Goal: Information Seeking & Learning: Understand process/instructions

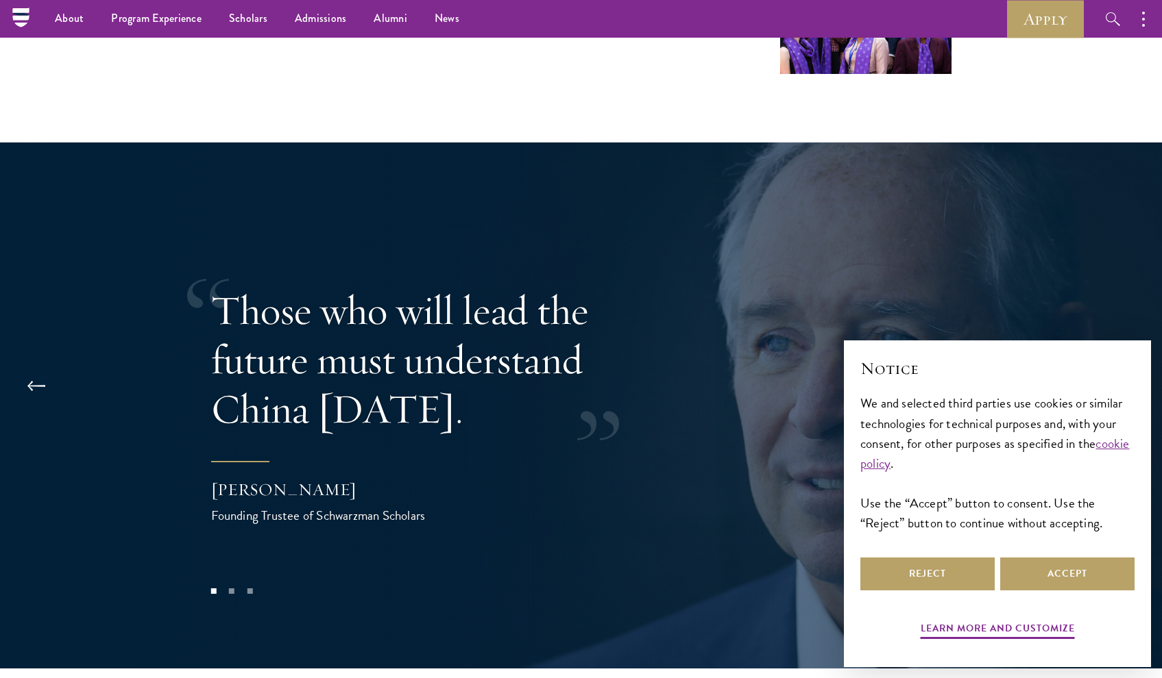
scroll to position [2696, 0]
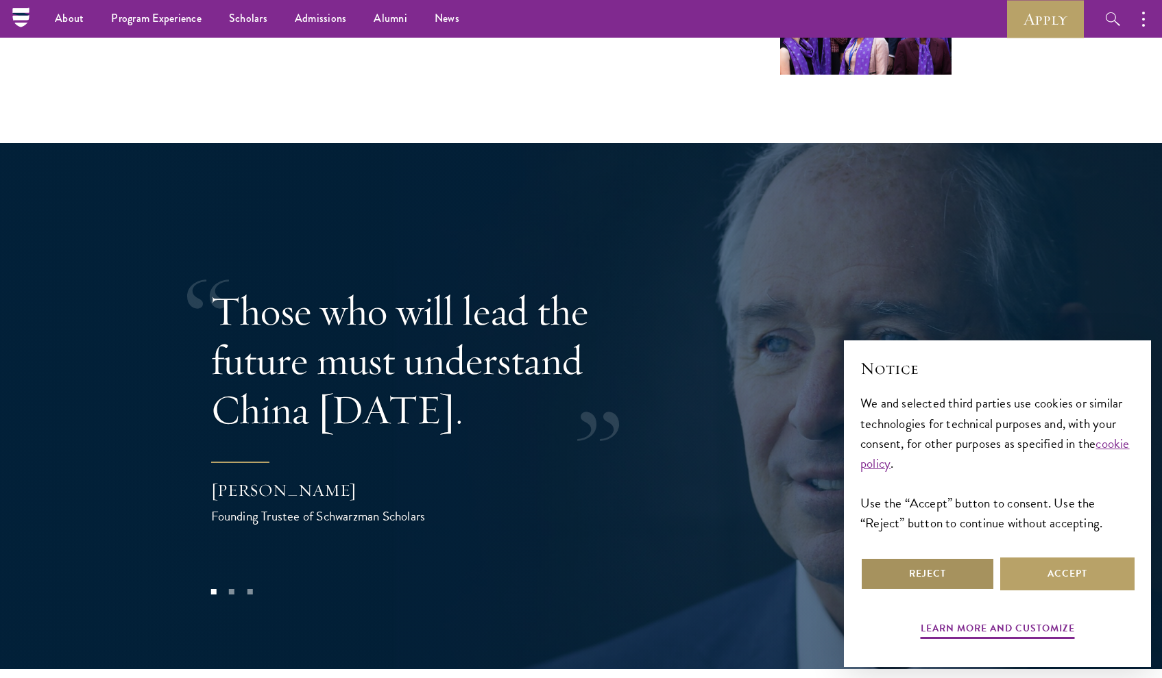
click at [958, 572] on button "Reject" at bounding box center [927, 574] width 134 height 33
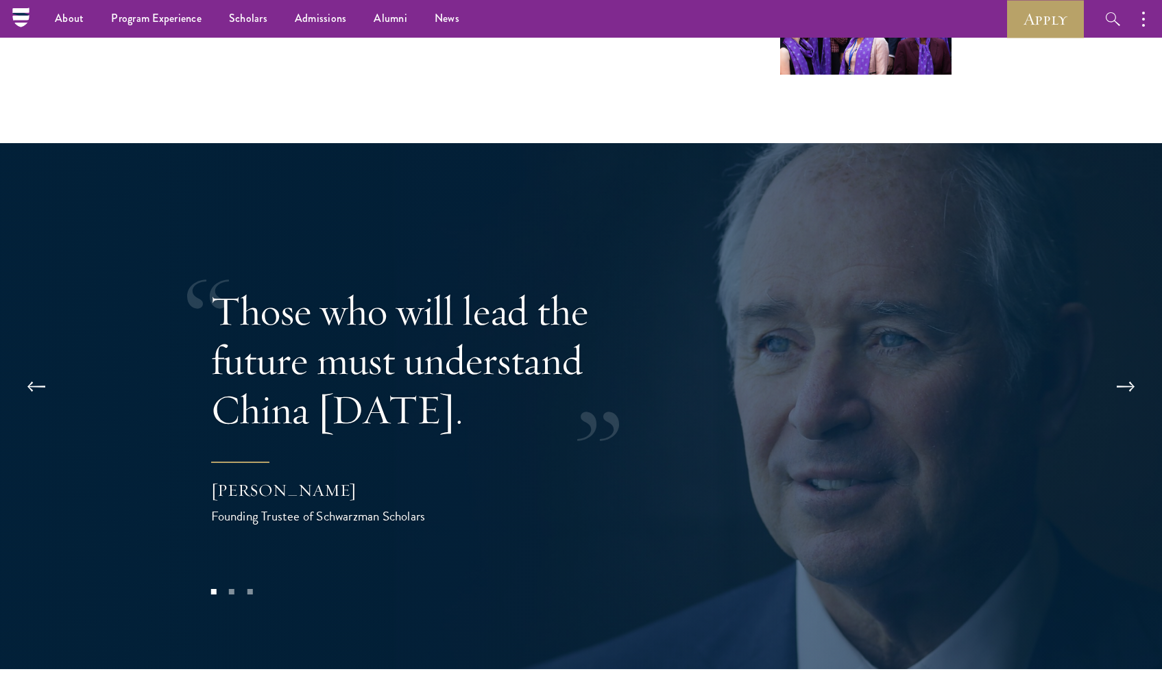
click at [1129, 368] on button at bounding box center [1125, 387] width 45 height 38
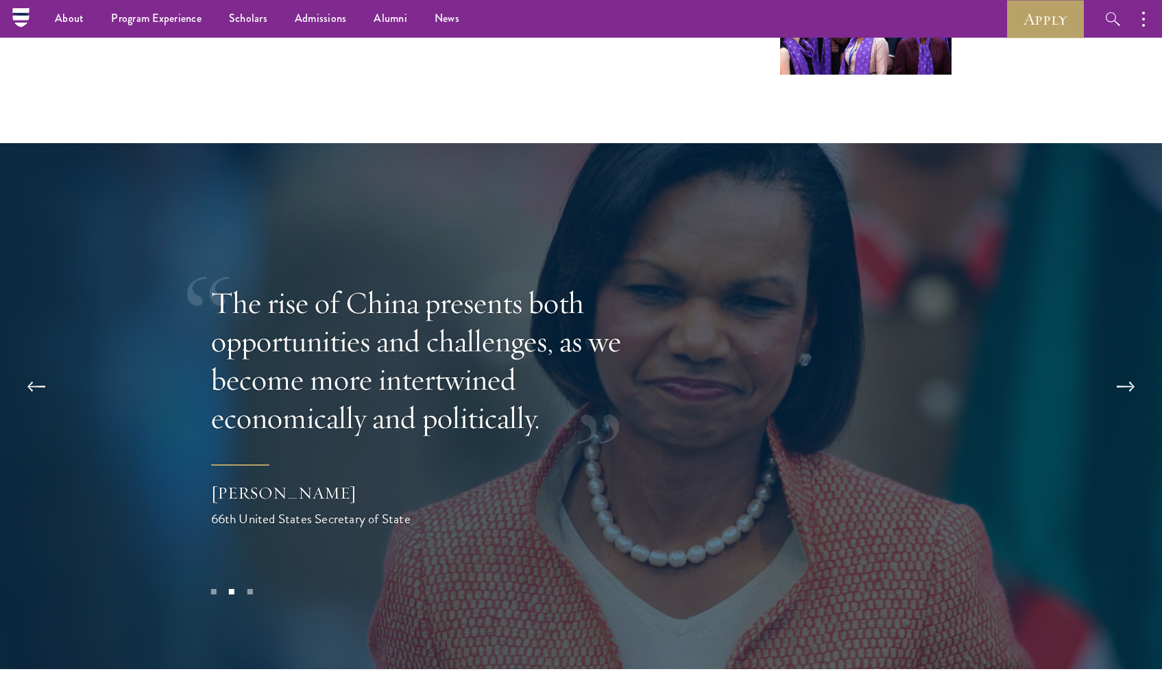
click at [1129, 368] on button at bounding box center [1125, 387] width 45 height 38
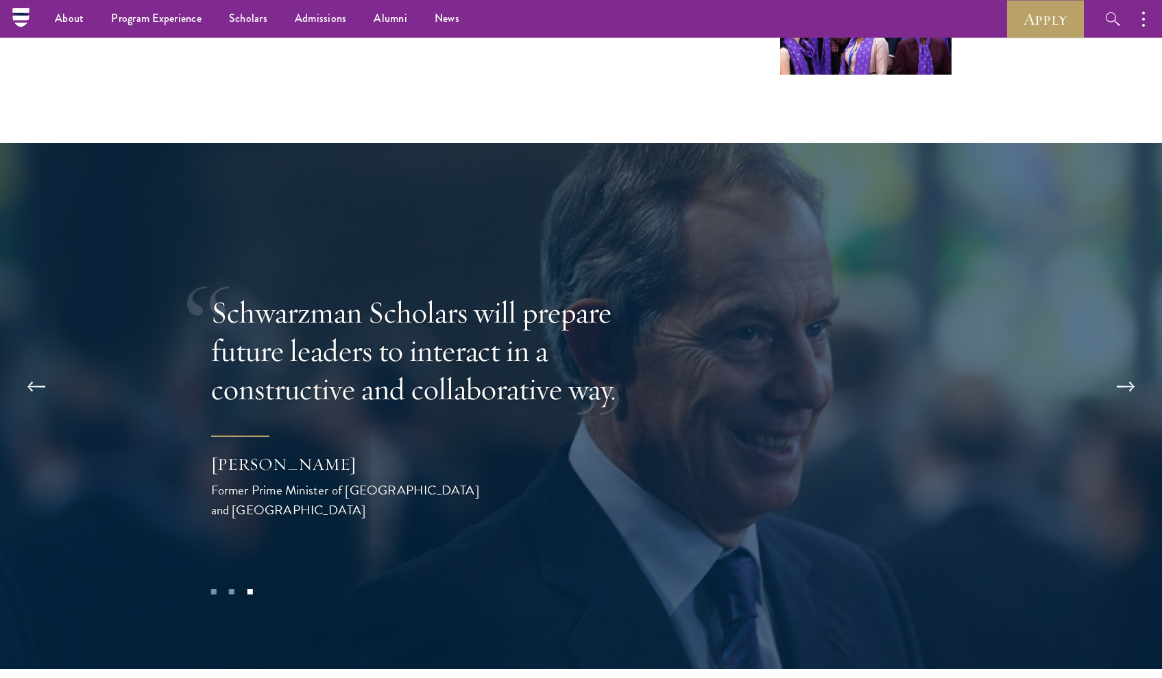
click at [1129, 368] on button at bounding box center [1125, 387] width 45 height 38
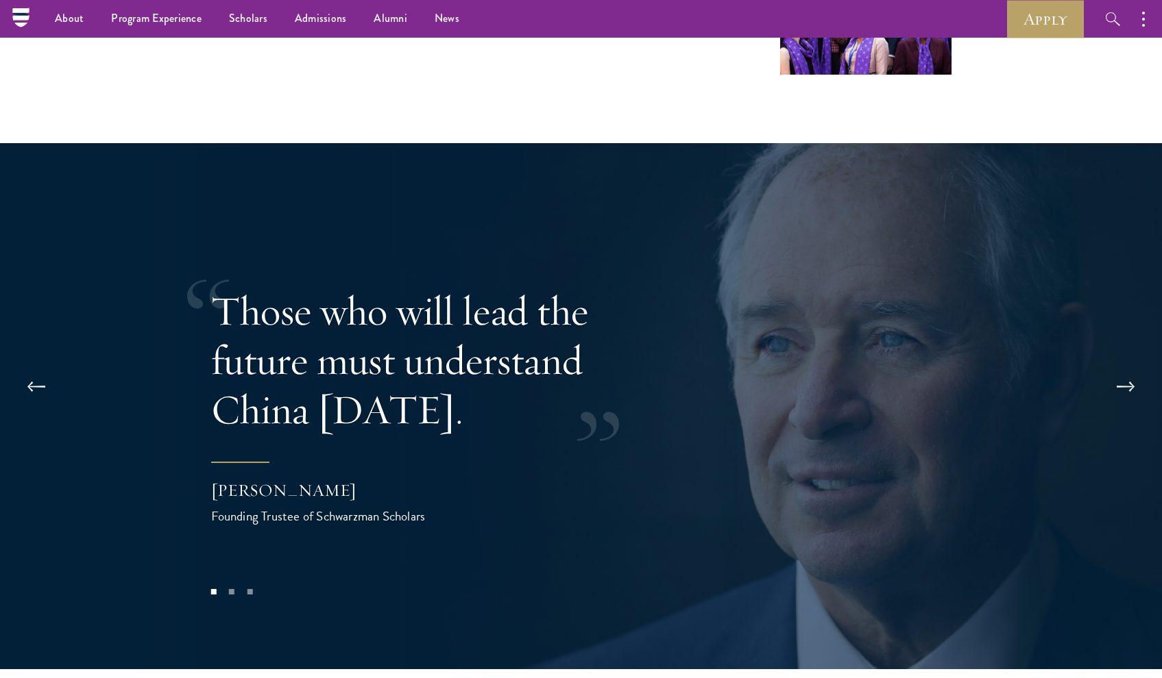
click at [1129, 368] on button at bounding box center [1125, 387] width 45 height 38
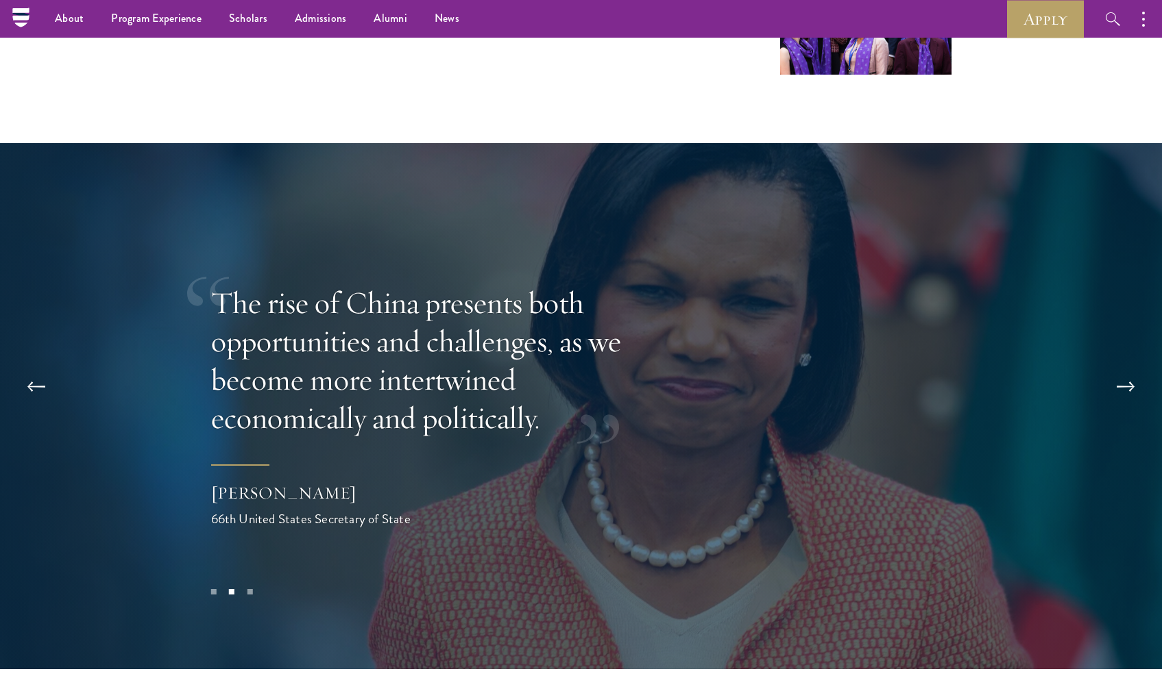
click at [1129, 368] on button at bounding box center [1125, 387] width 45 height 38
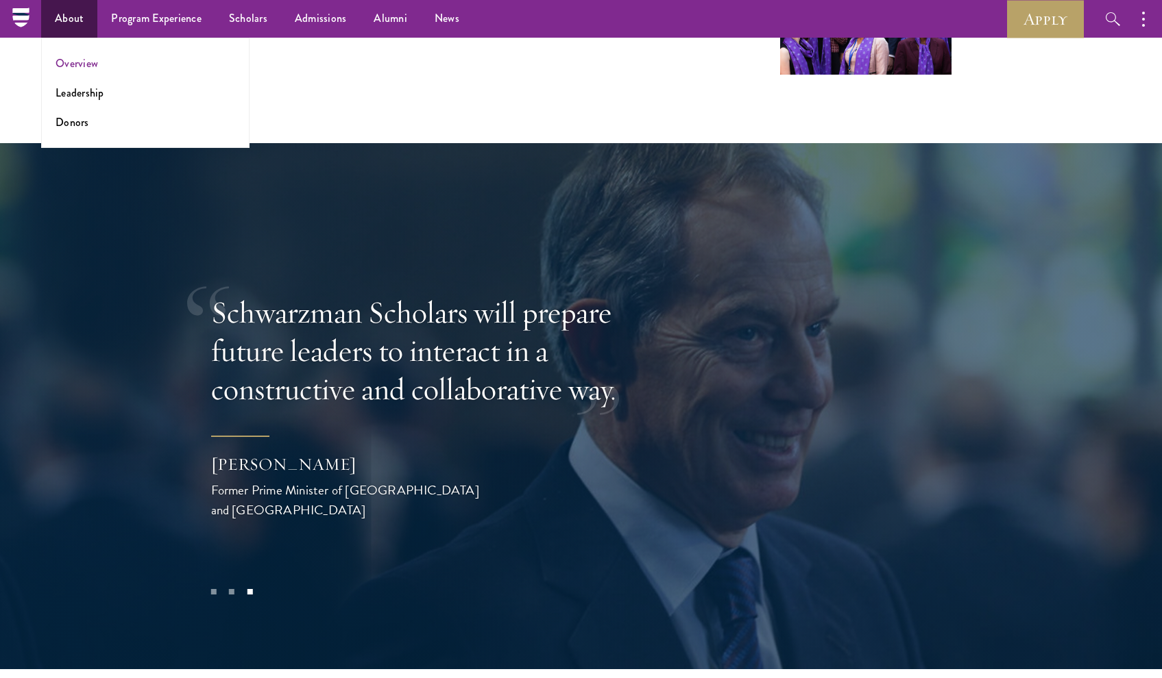
click at [78, 60] on link "Overview" at bounding box center [77, 64] width 42 height 16
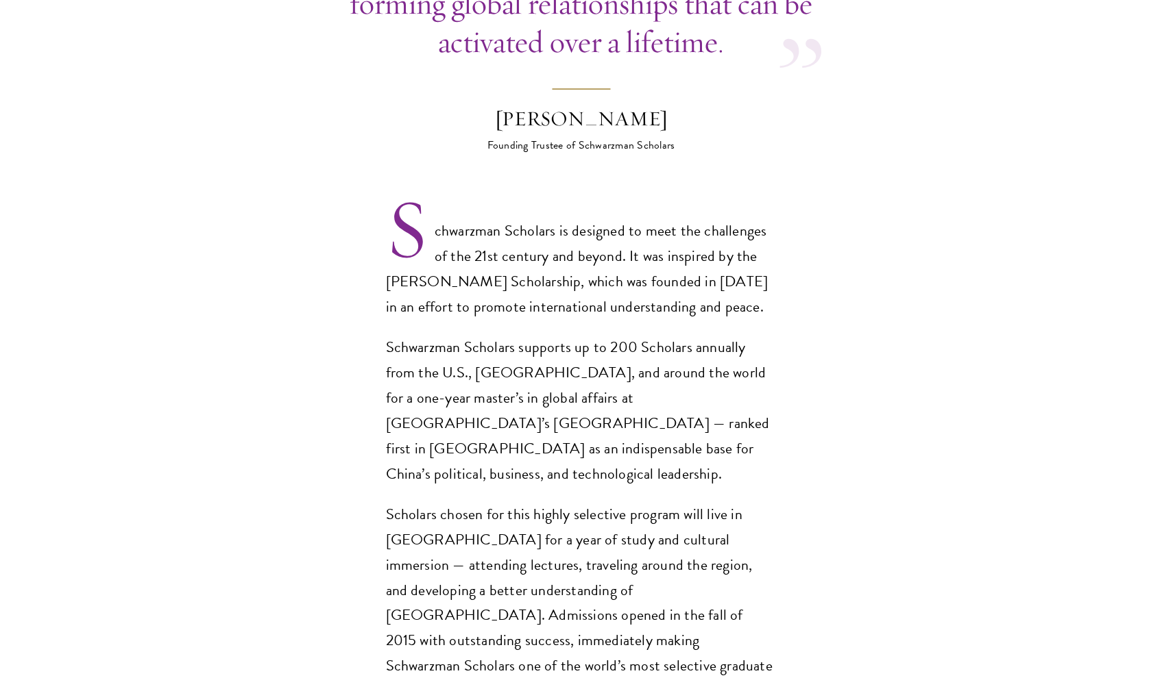
scroll to position [833, 0]
click at [496, 356] on p "Schwarzman Scholars supports up to 200 Scholars annually from the U.S., China, …" at bounding box center [581, 410] width 391 height 152
drag, startPoint x: 469, startPoint y: 365, endPoint x: 643, endPoint y: 360, distance: 173.5
click at [643, 360] on p "Schwarzman Scholars supports up to 200 Scholars annually from the U.S., China, …" at bounding box center [581, 410] width 391 height 152
click at [613, 387] on p "Schwarzman Scholars supports up to 200 Scholars annually from the U.S., China, …" at bounding box center [581, 410] width 391 height 152
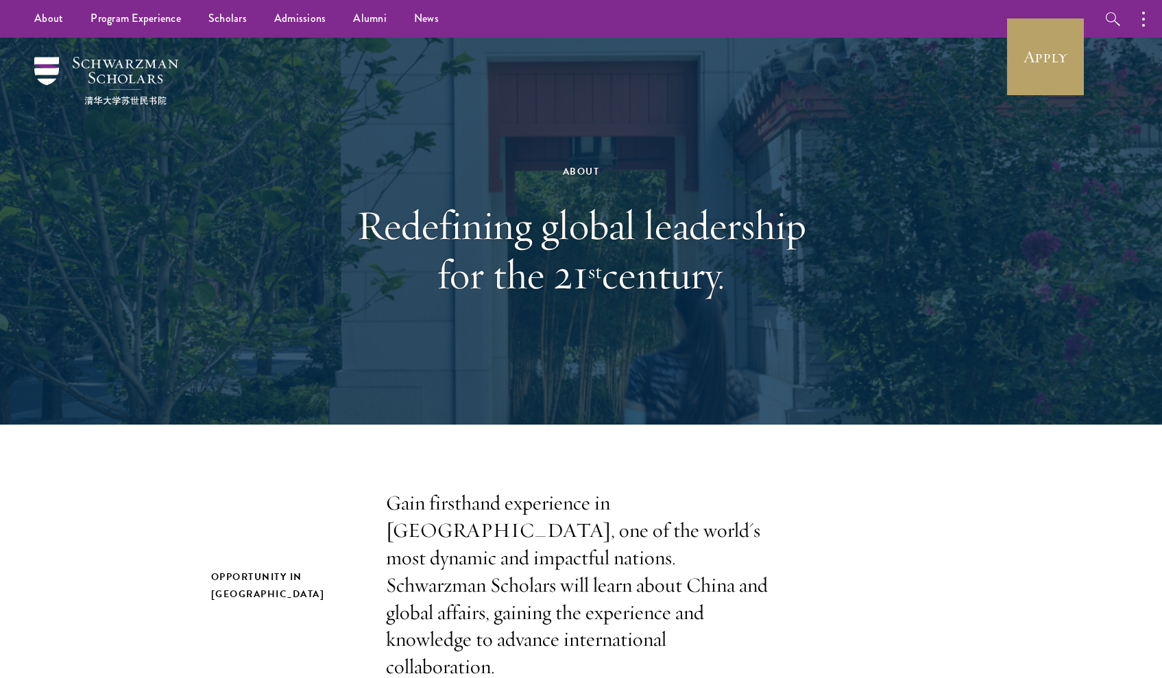
scroll to position [0, 0]
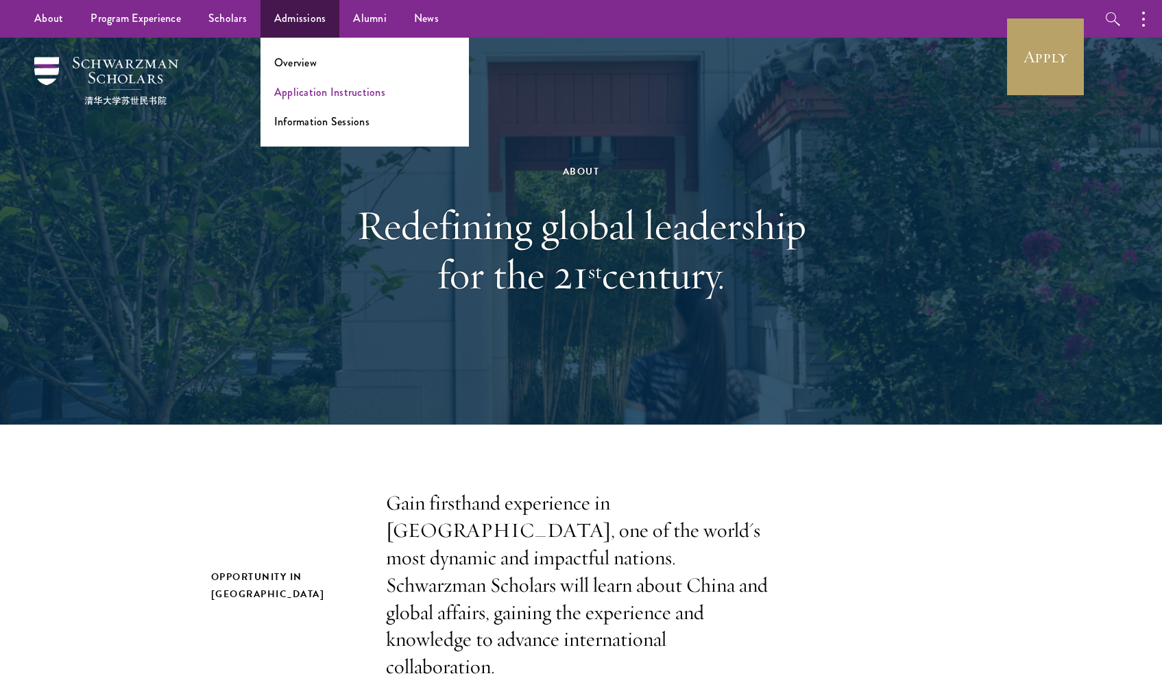
click at [318, 94] on link "Application Instructions" at bounding box center [329, 92] width 111 height 16
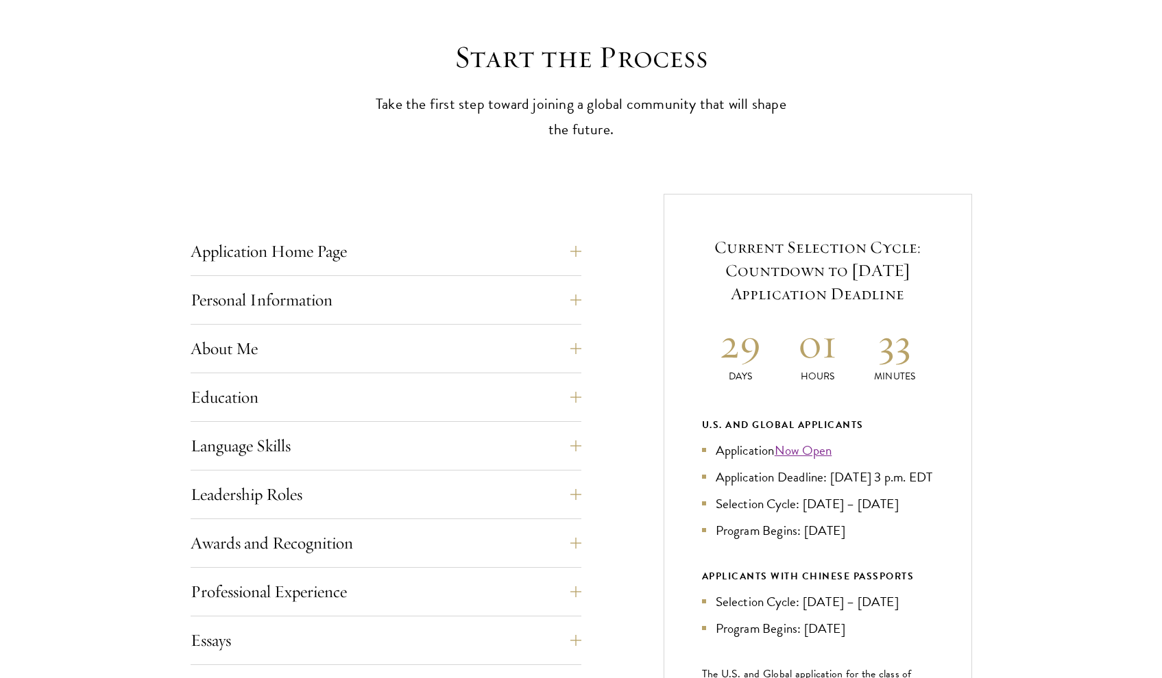
scroll to position [362, 0]
click at [307, 391] on button "Education" at bounding box center [396, 396] width 391 height 33
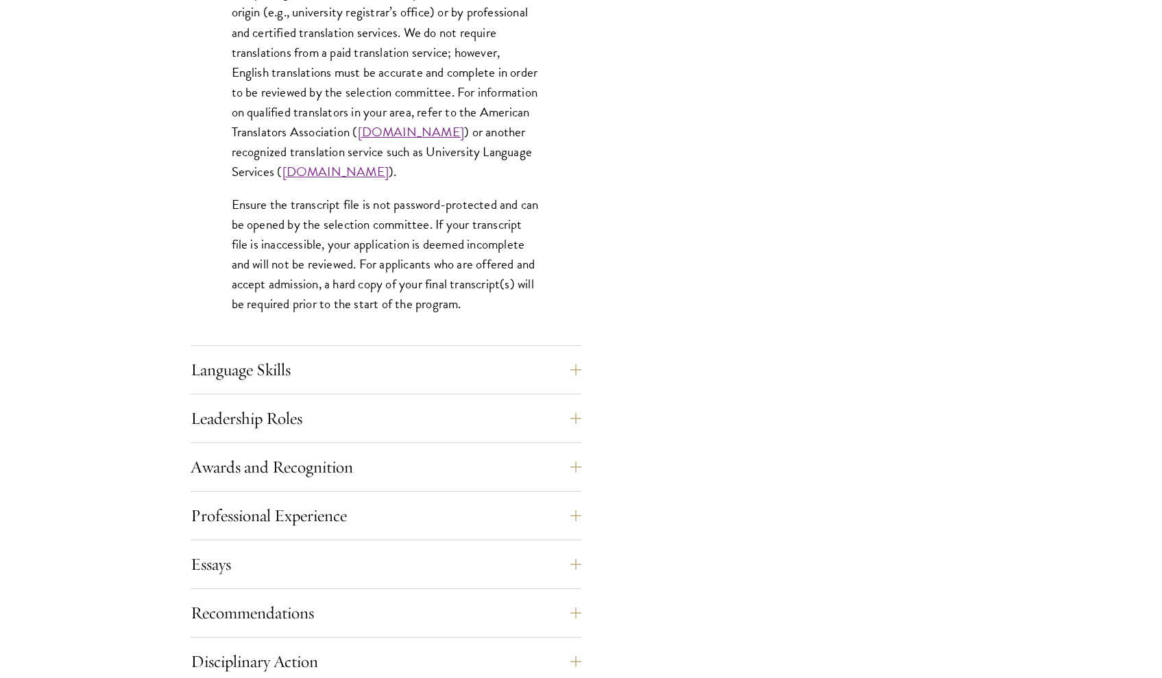
scroll to position [2048, 0]
click at [295, 363] on button "Language Skills" at bounding box center [396, 369] width 391 height 33
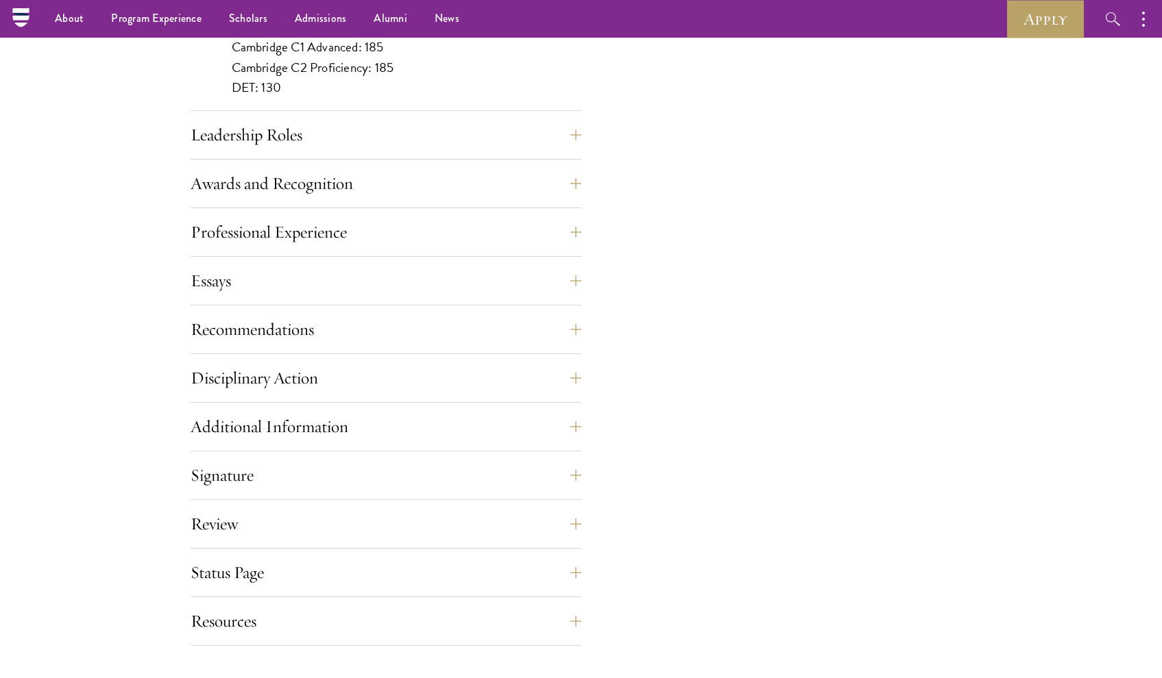
scroll to position [1365, 0]
